Goal: Navigation & Orientation: Go to known website

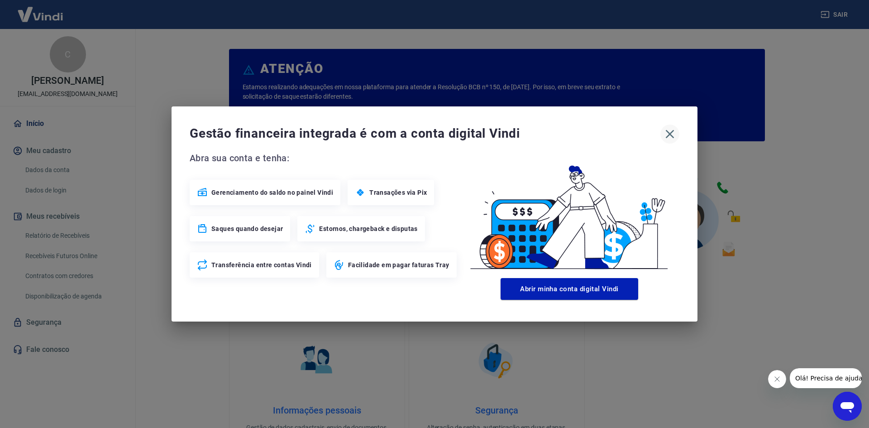
click at [673, 133] on icon "button" at bounding box center [669, 134] width 14 height 14
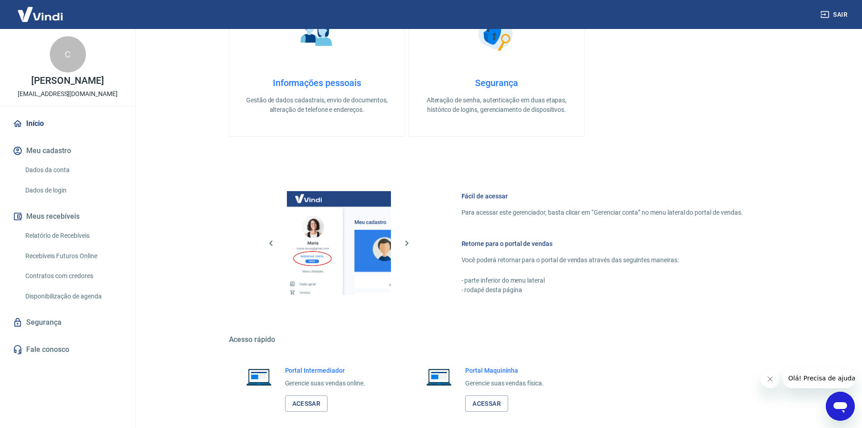
scroll to position [371, 0]
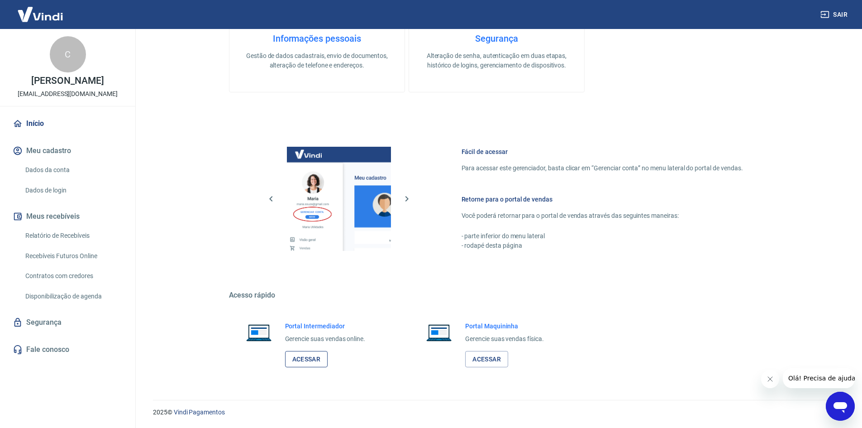
click at [313, 363] on link "Acessar" at bounding box center [306, 359] width 43 height 17
